Goal: Find specific page/section: Find specific page/section

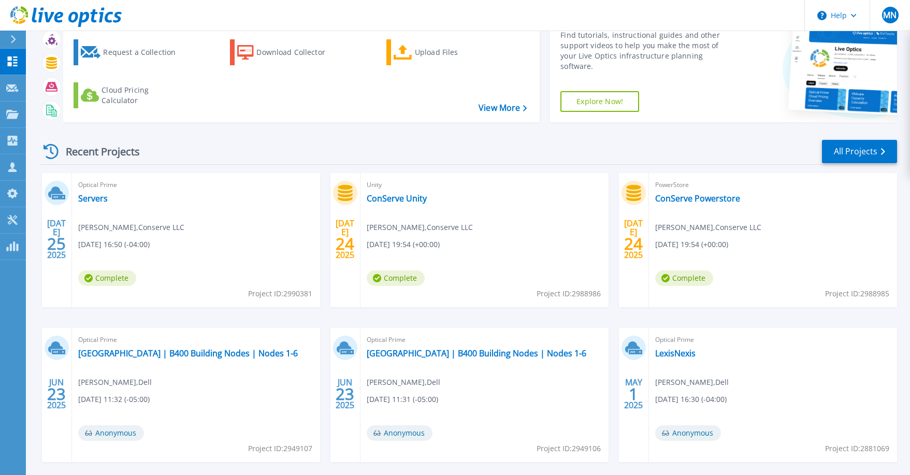
scroll to position [99, 0]
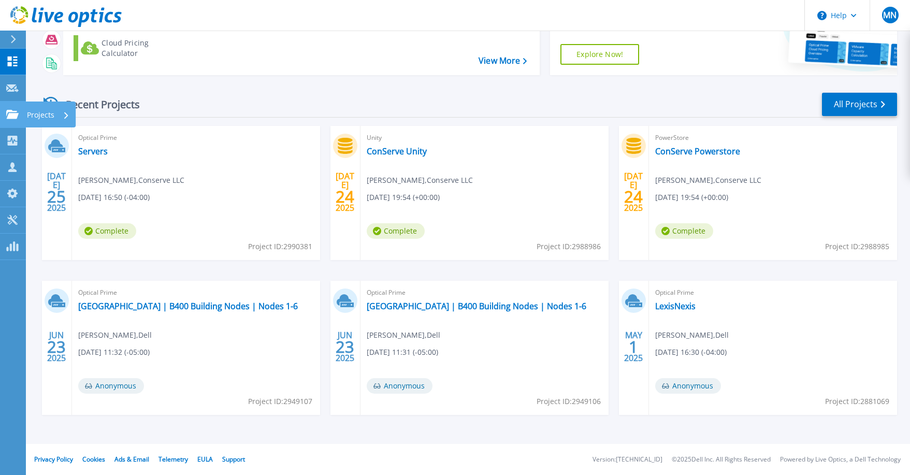
click at [7, 111] on icon at bounding box center [12, 114] width 12 height 9
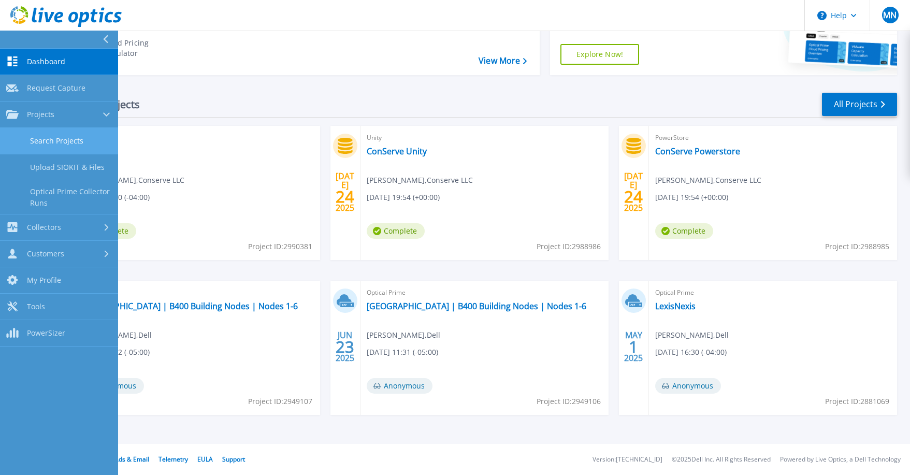
click at [47, 138] on link "Search Projects" at bounding box center [59, 141] width 118 height 26
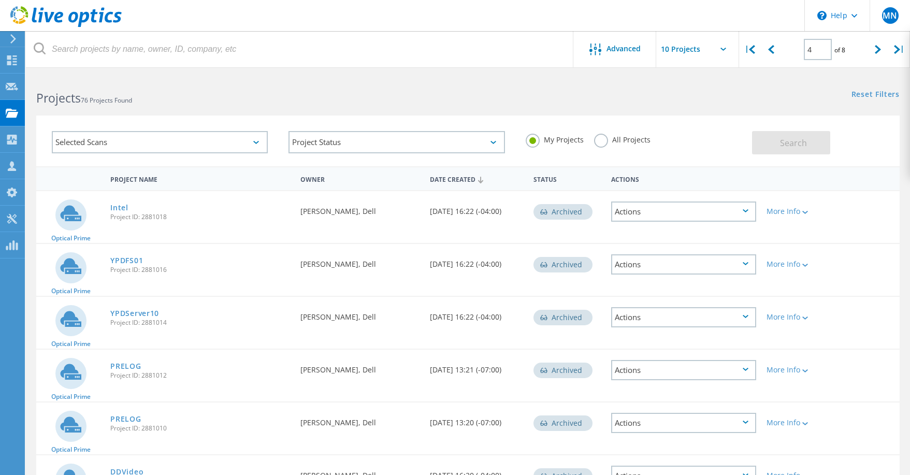
click at [597, 143] on label "All Projects" at bounding box center [622, 139] width 56 height 10
click at [0, 0] on input "All Projects" at bounding box center [0, 0] width 0 height 0
click at [780, 146] on span "Search" at bounding box center [793, 142] width 27 height 11
click at [754, 47] on icon at bounding box center [752, 49] width 6 height 9
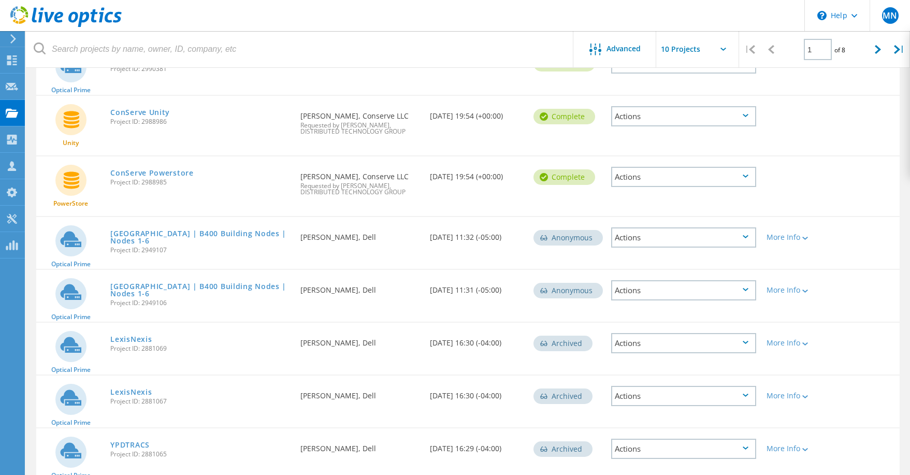
scroll to position [300, 0]
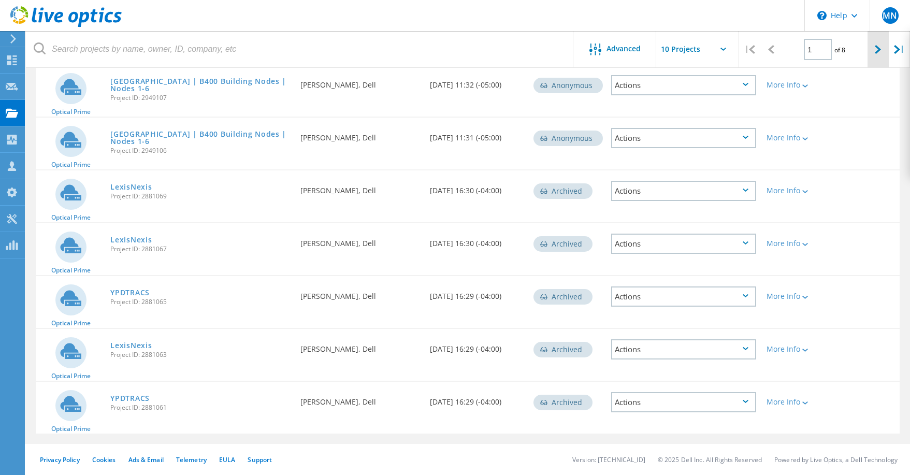
click at [870, 46] on div at bounding box center [877, 49] width 21 height 37
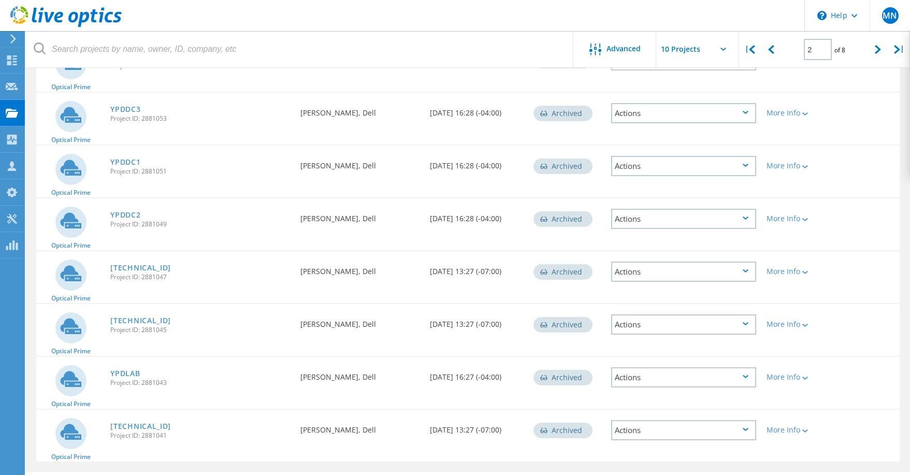
scroll to position [285, 0]
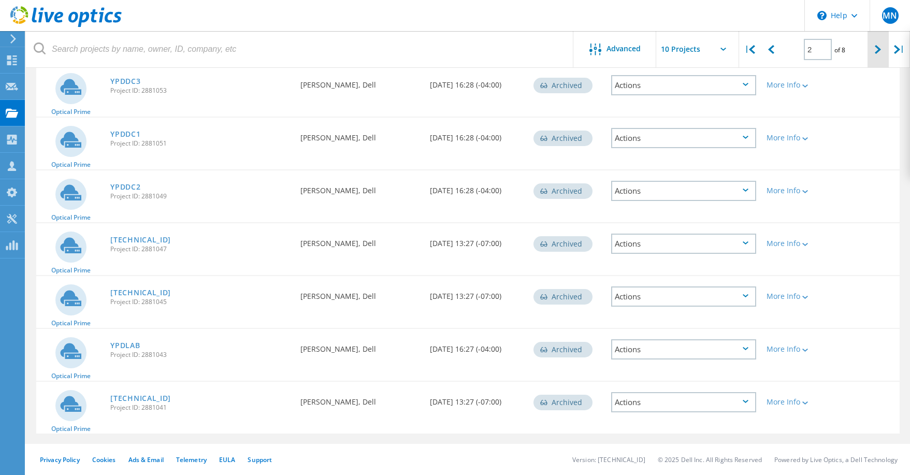
click at [874, 48] on div at bounding box center [877, 49] width 21 height 37
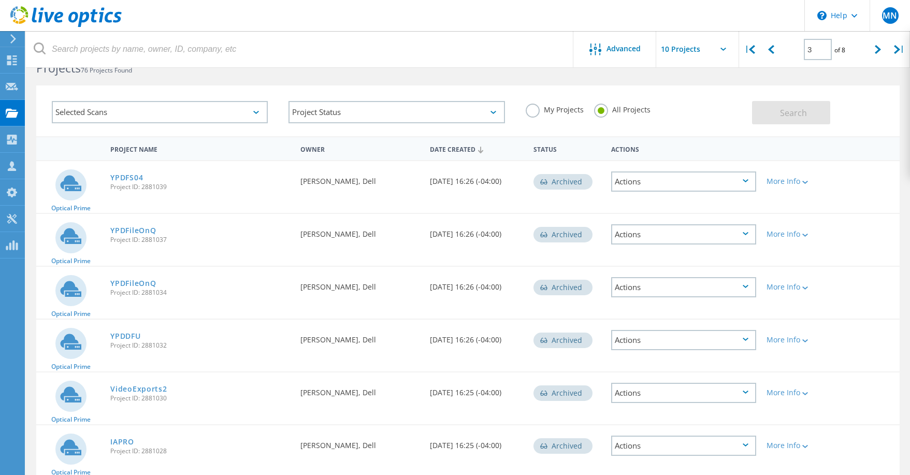
scroll to position [26, 0]
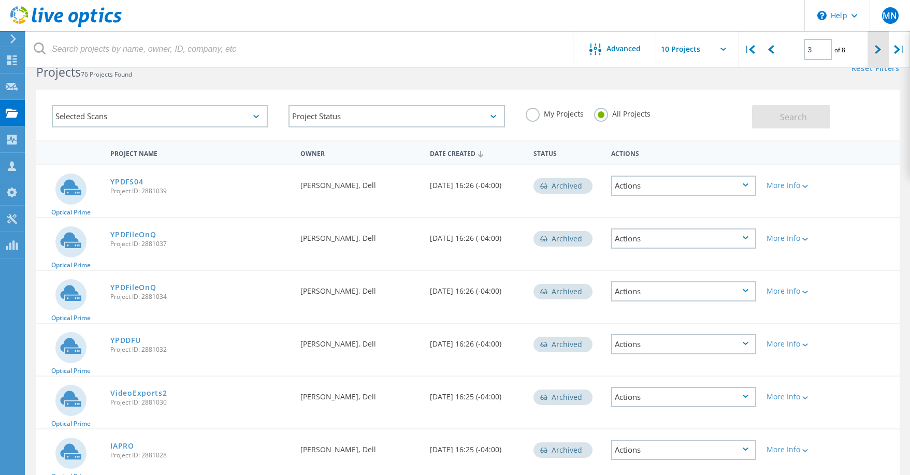
click at [876, 47] on icon at bounding box center [878, 49] width 6 height 9
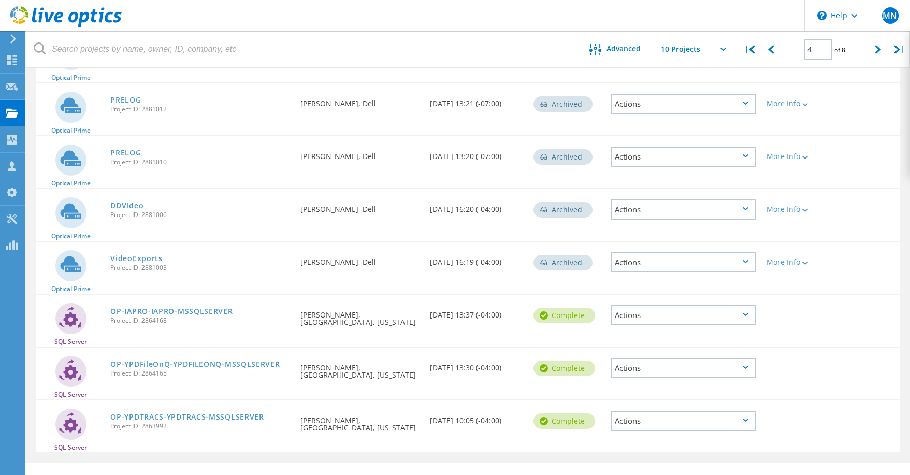
scroll to position [285, 0]
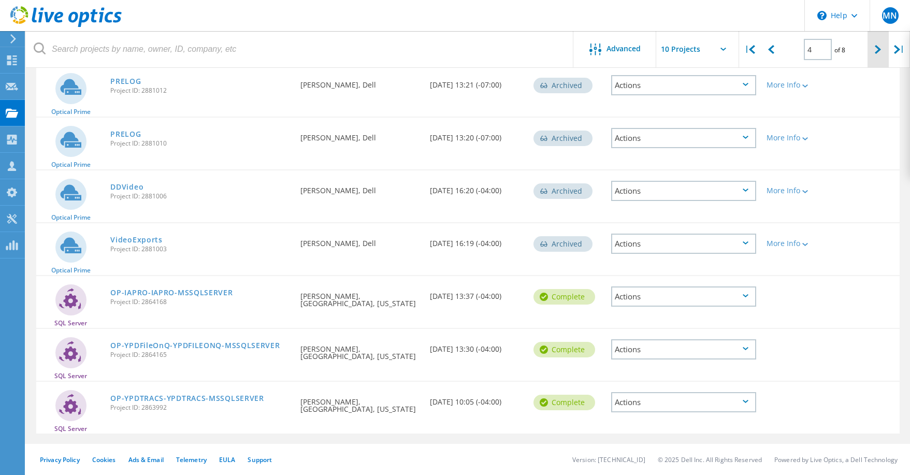
click at [881, 55] on div at bounding box center [877, 49] width 21 height 37
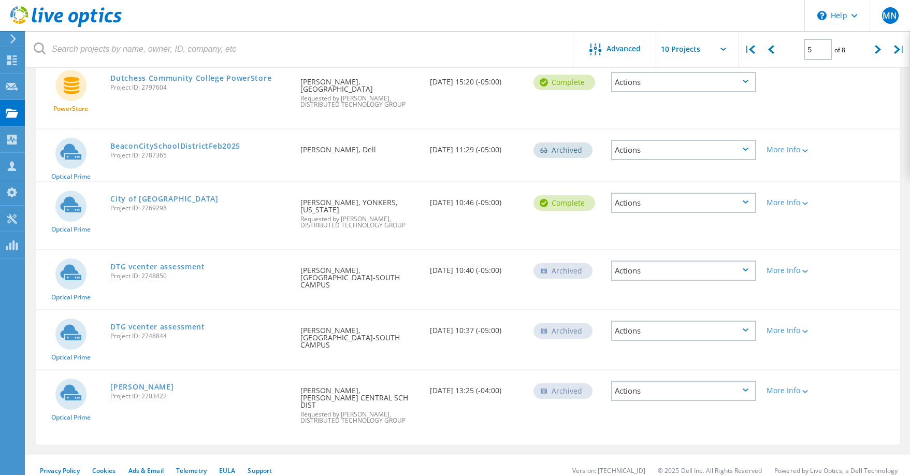
scroll to position [374, 0]
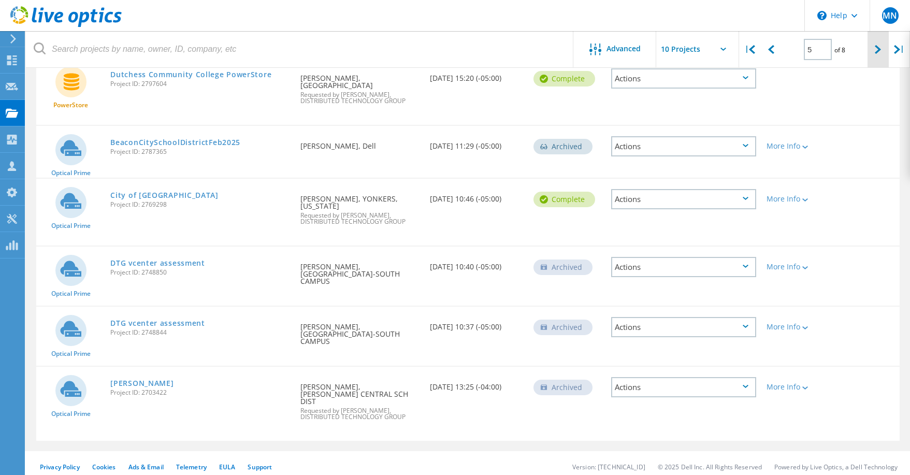
click at [872, 48] on div at bounding box center [877, 49] width 21 height 37
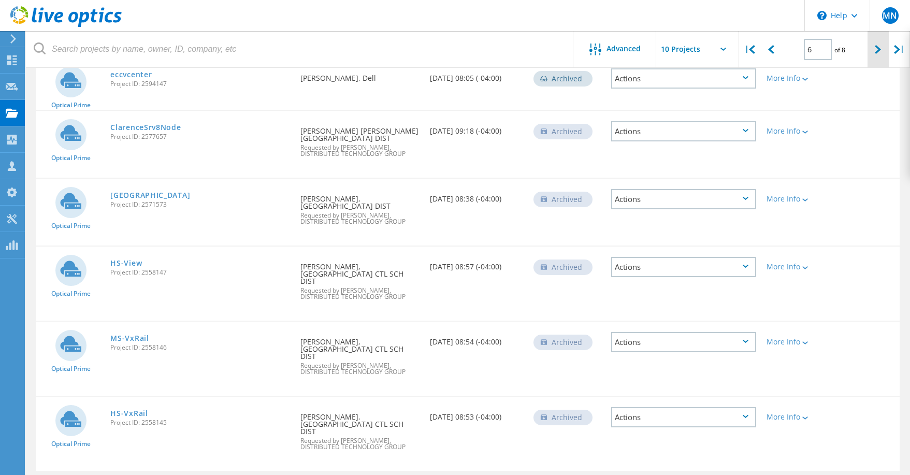
click at [873, 50] on div at bounding box center [877, 49] width 21 height 37
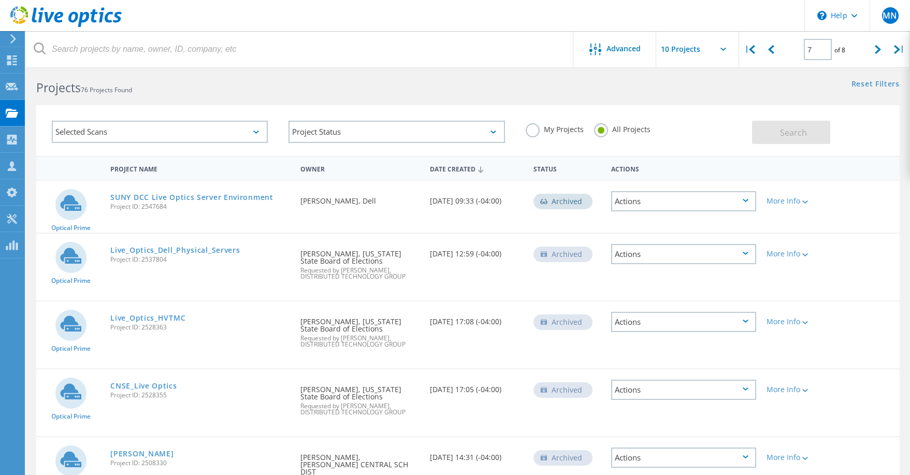
scroll to position [0, 0]
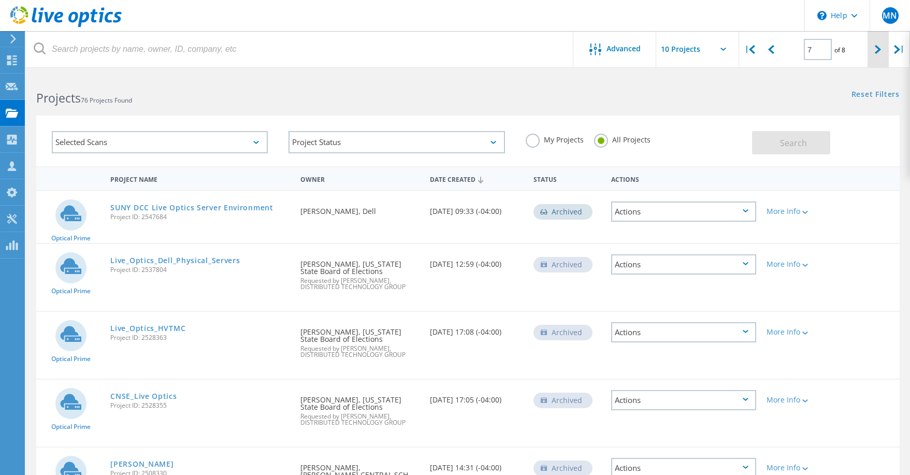
click at [882, 43] on div at bounding box center [877, 49] width 21 height 37
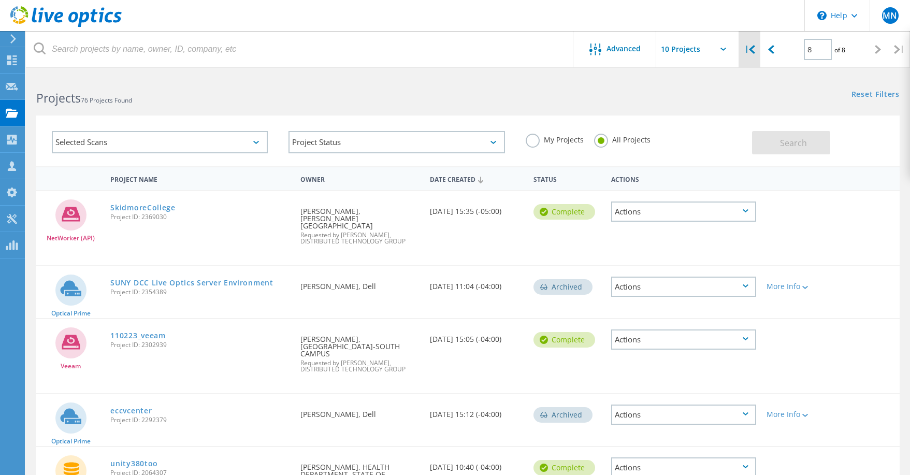
click at [749, 55] on div "|" at bounding box center [749, 49] width 21 height 37
type input "1"
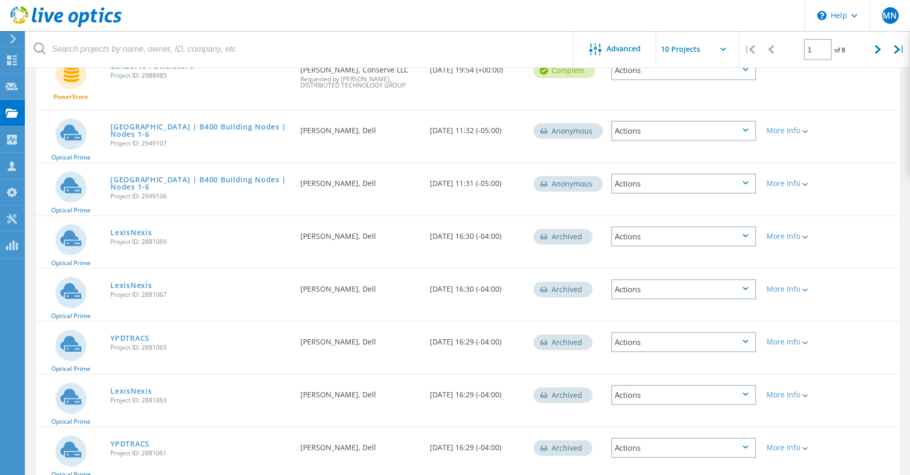
scroll to position [259, 0]
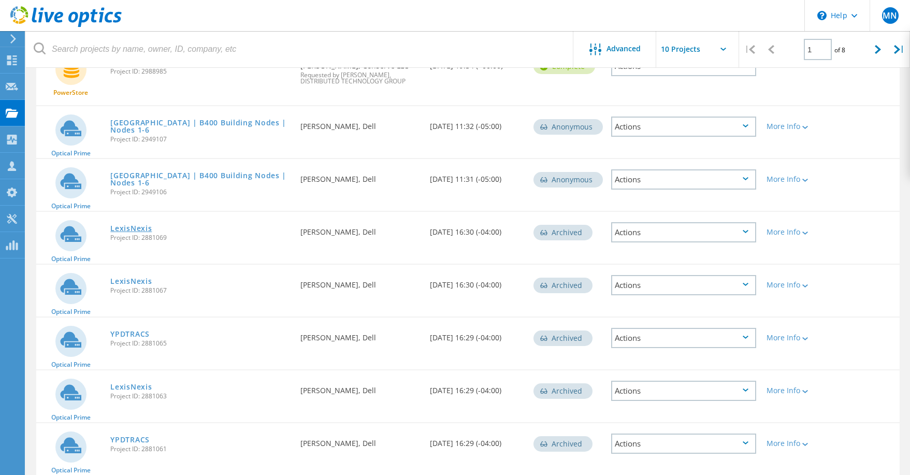
click at [137, 231] on link "LexisNexis" at bounding box center [130, 228] width 41 height 7
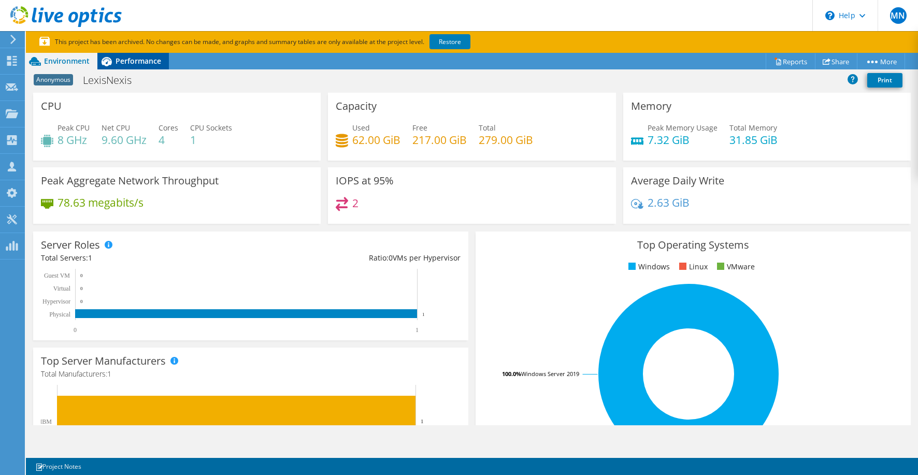
click at [144, 63] on span "Performance" at bounding box center [138, 61] width 46 height 10
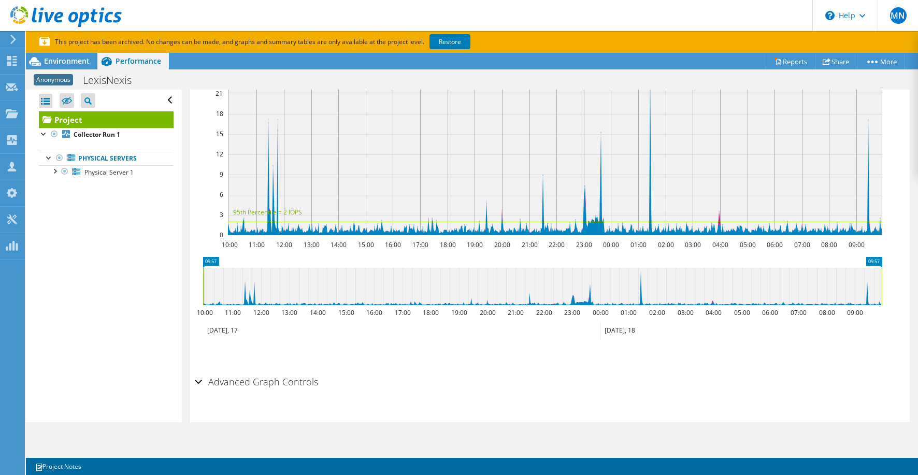
click at [162, 98] on div "Open All Close All Hide Excluded Nodes Project Tree Filter" at bounding box center [106, 101] width 135 height 22
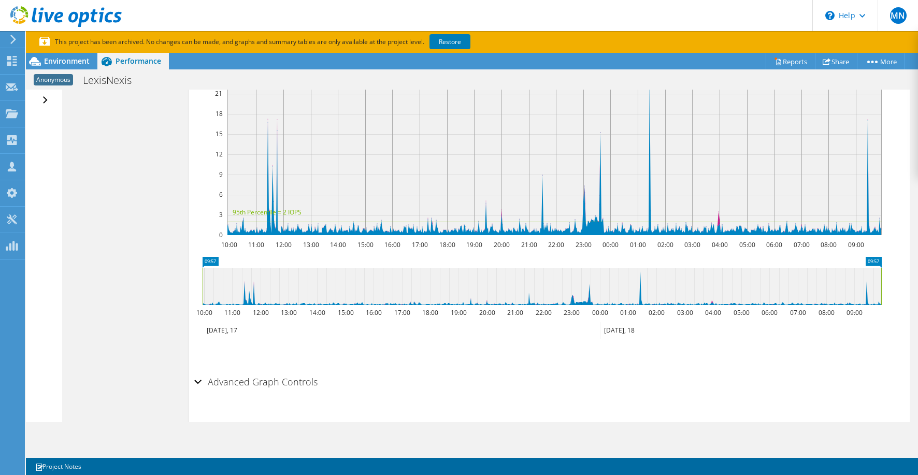
click at [43, 98] on div "Open All Close All Hide Excluded Nodes Project Tree Filter" at bounding box center [46, 101] width 15 height 22
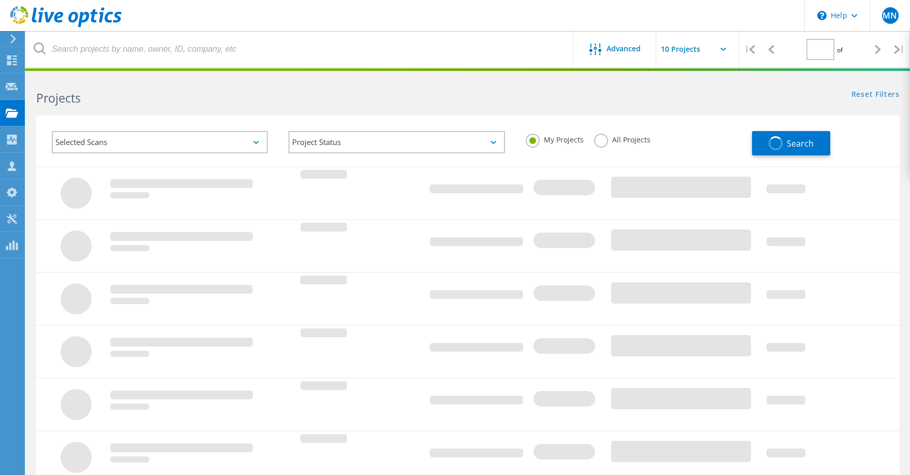
type input "1"
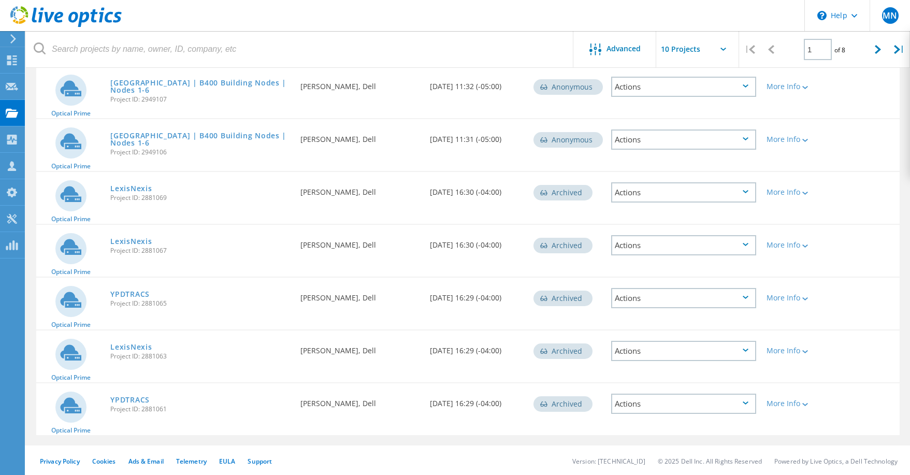
scroll to position [300, 0]
click at [804, 248] on lo-svg-helper at bounding box center [804, 243] width 8 height 9
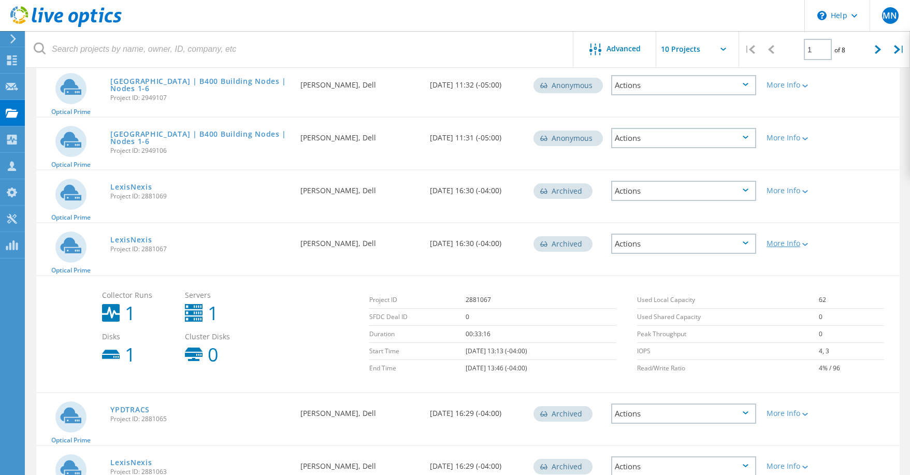
click at [805, 246] on div at bounding box center [804, 244] width 8 height 6
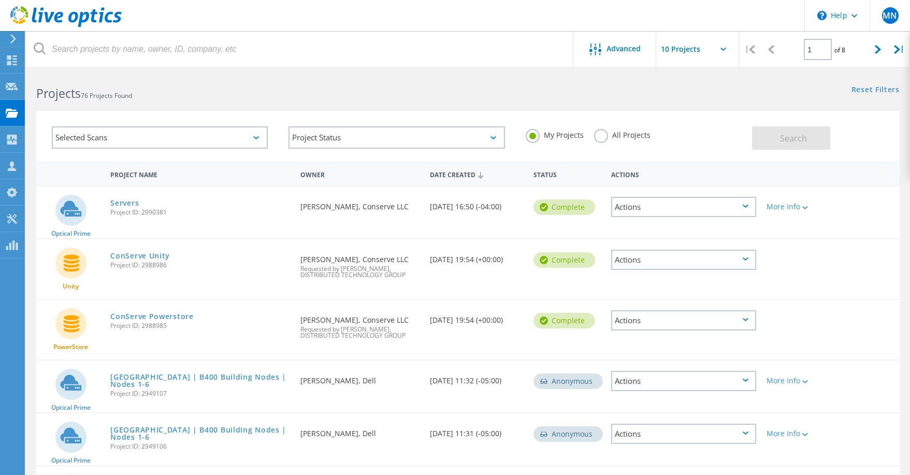
scroll to position [0, 0]
